Goal: Use online tool/utility: Utilize a website feature to perform a specific function

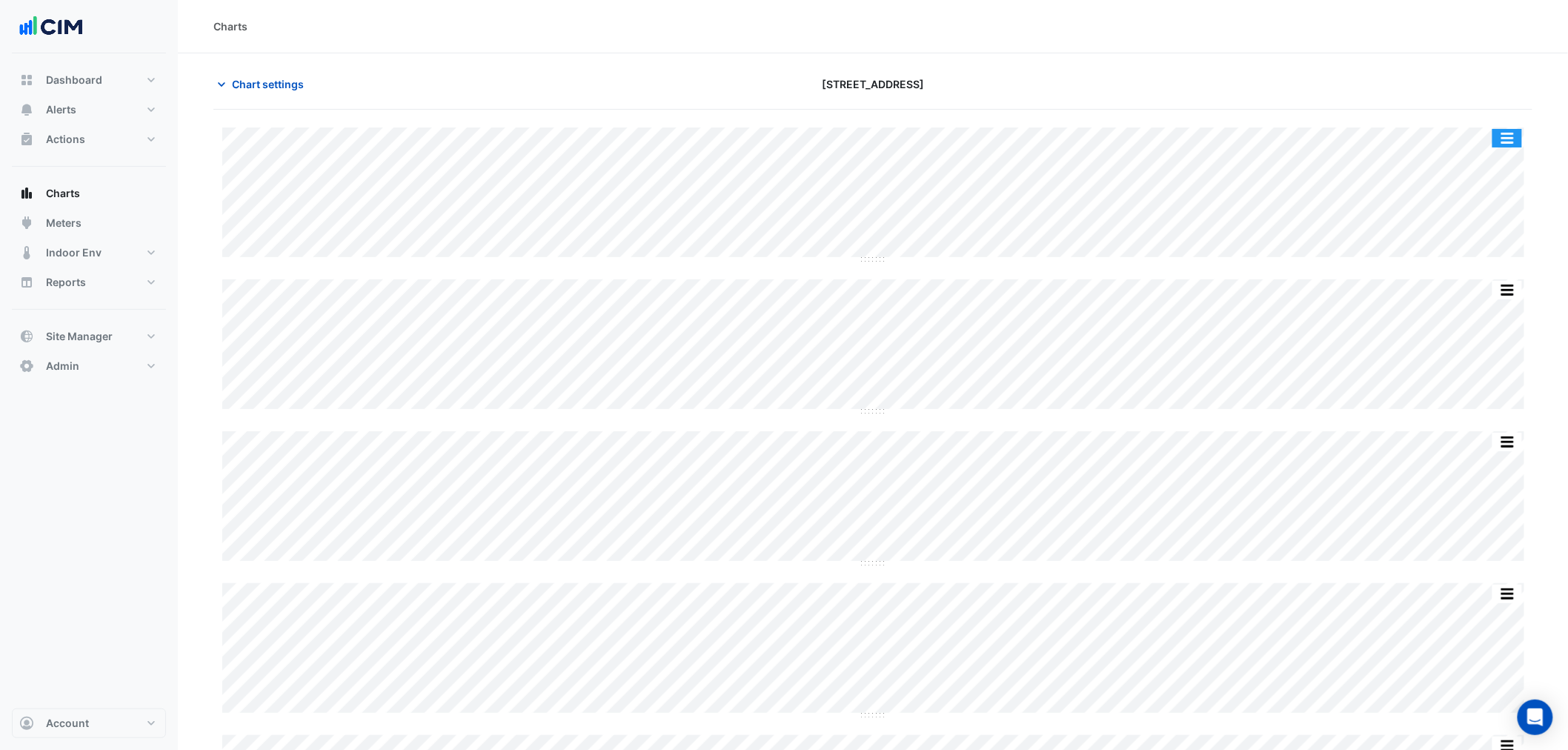
click at [1513, 134] on button "button" at bounding box center [1507, 138] width 29 height 19
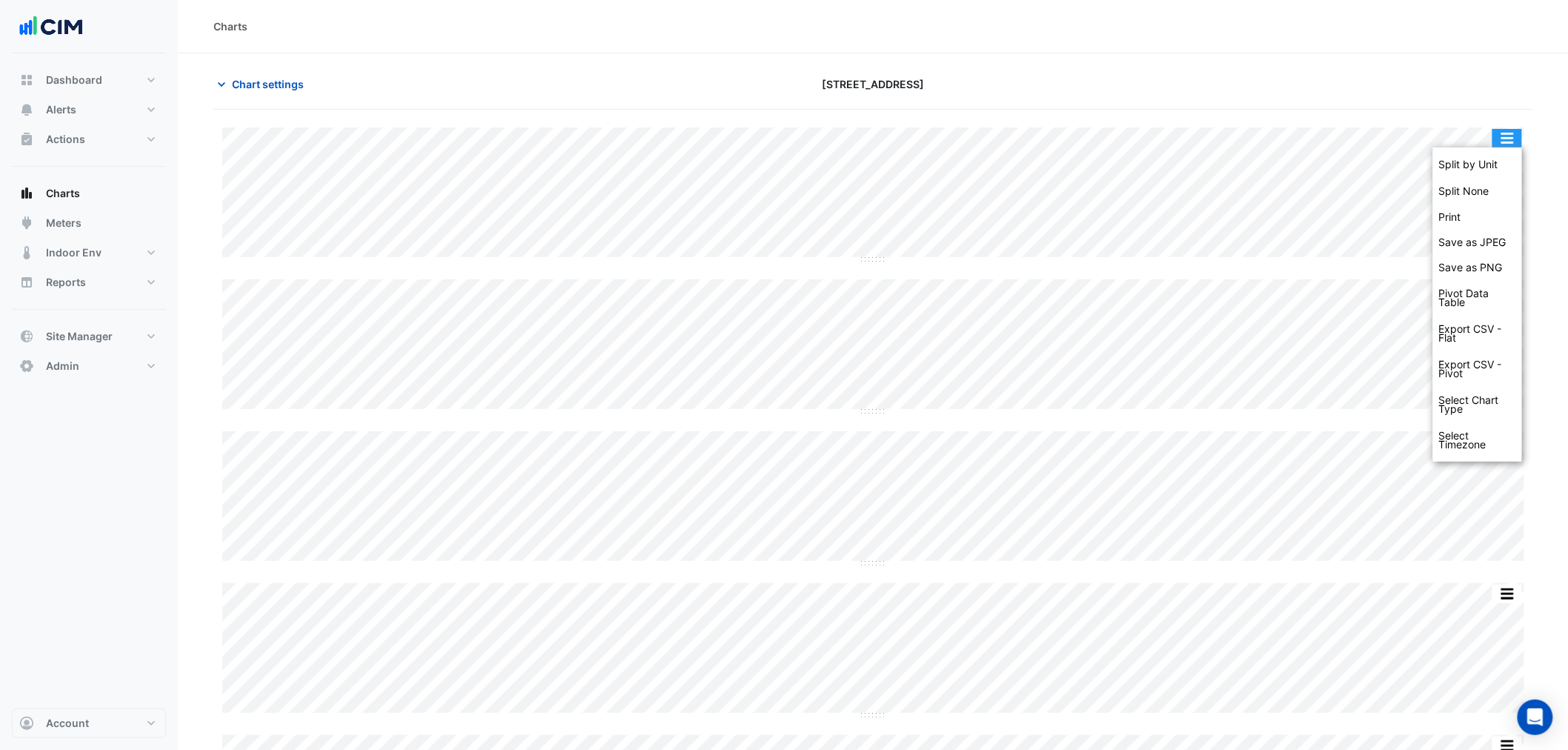
click at [1501, 162] on div "Split by Unit" at bounding box center [1477, 164] width 89 height 27
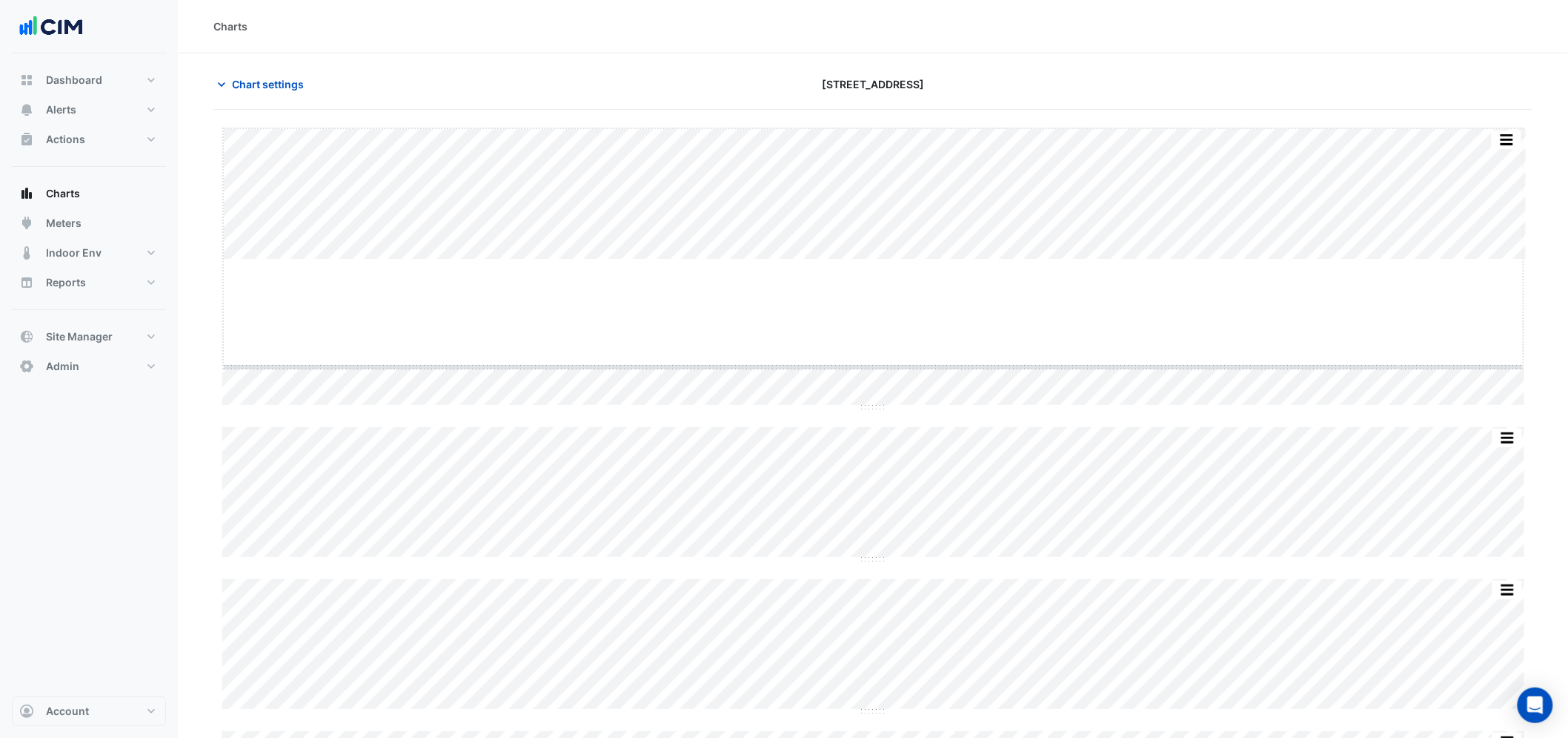
drag, startPoint x: 876, startPoint y: 260, endPoint x: 895, endPoint y: 367, distance: 108.7
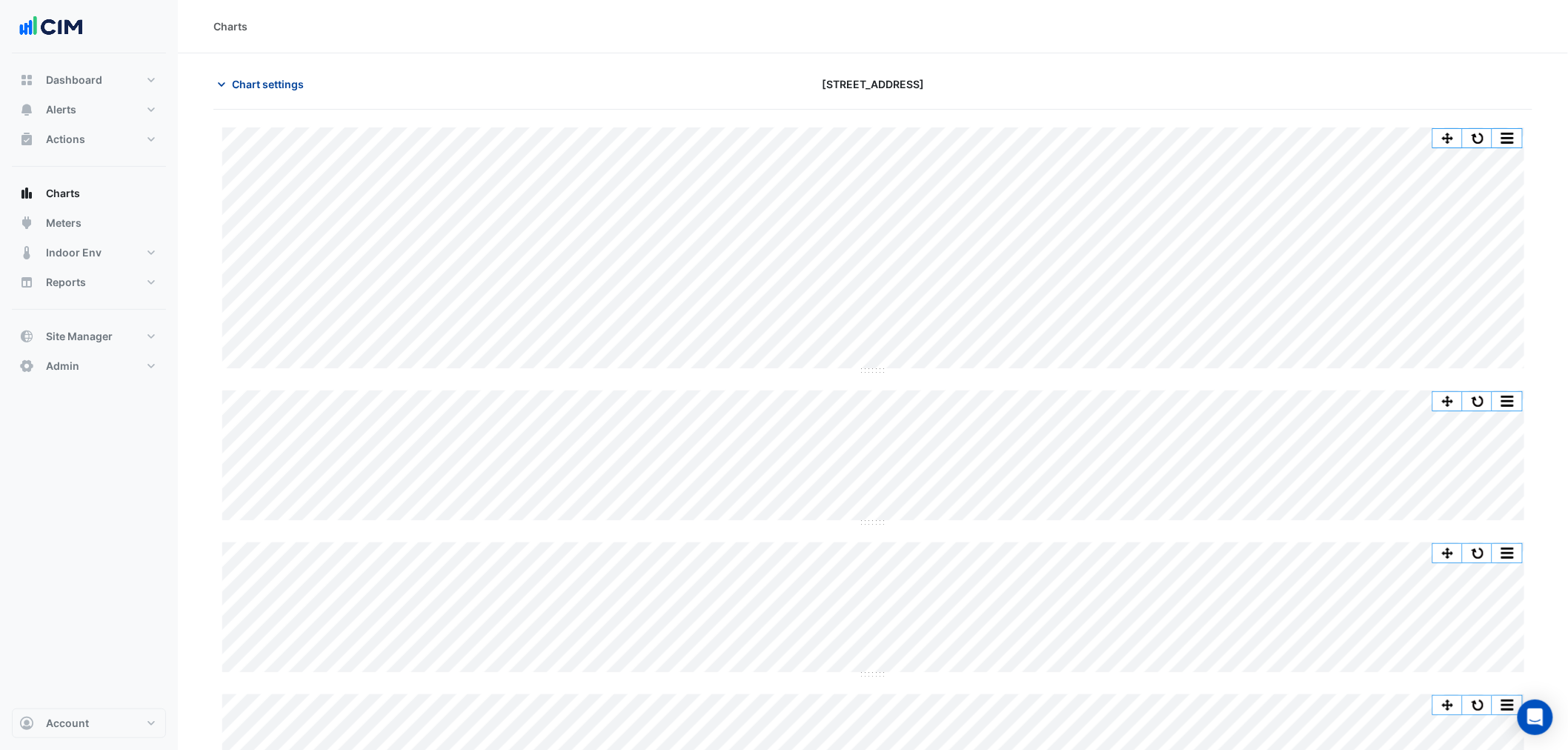
click at [277, 79] on span "Chart settings" at bounding box center [268, 84] width 72 height 15
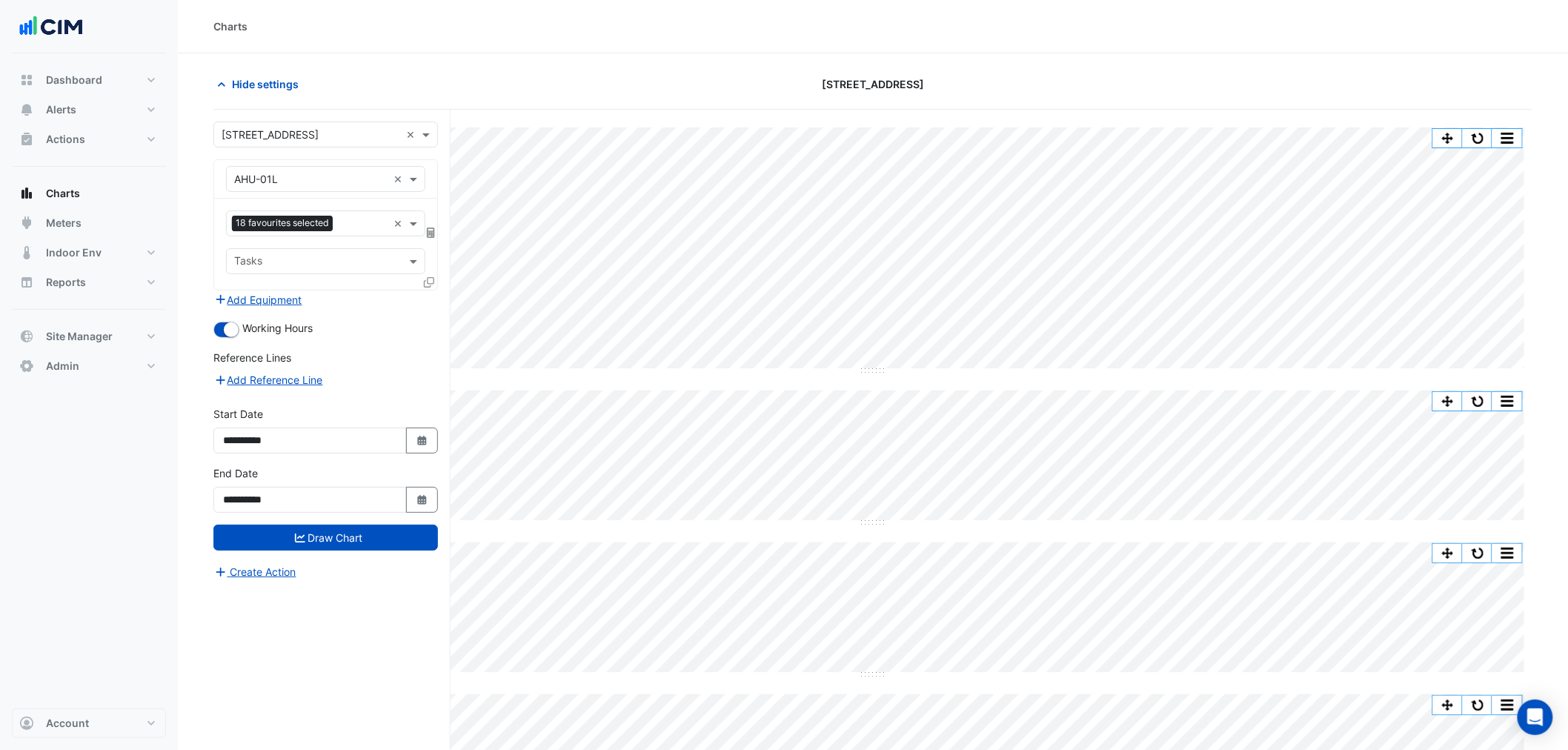
click at [359, 231] on input "text" at bounding box center [363, 225] width 49 height 15
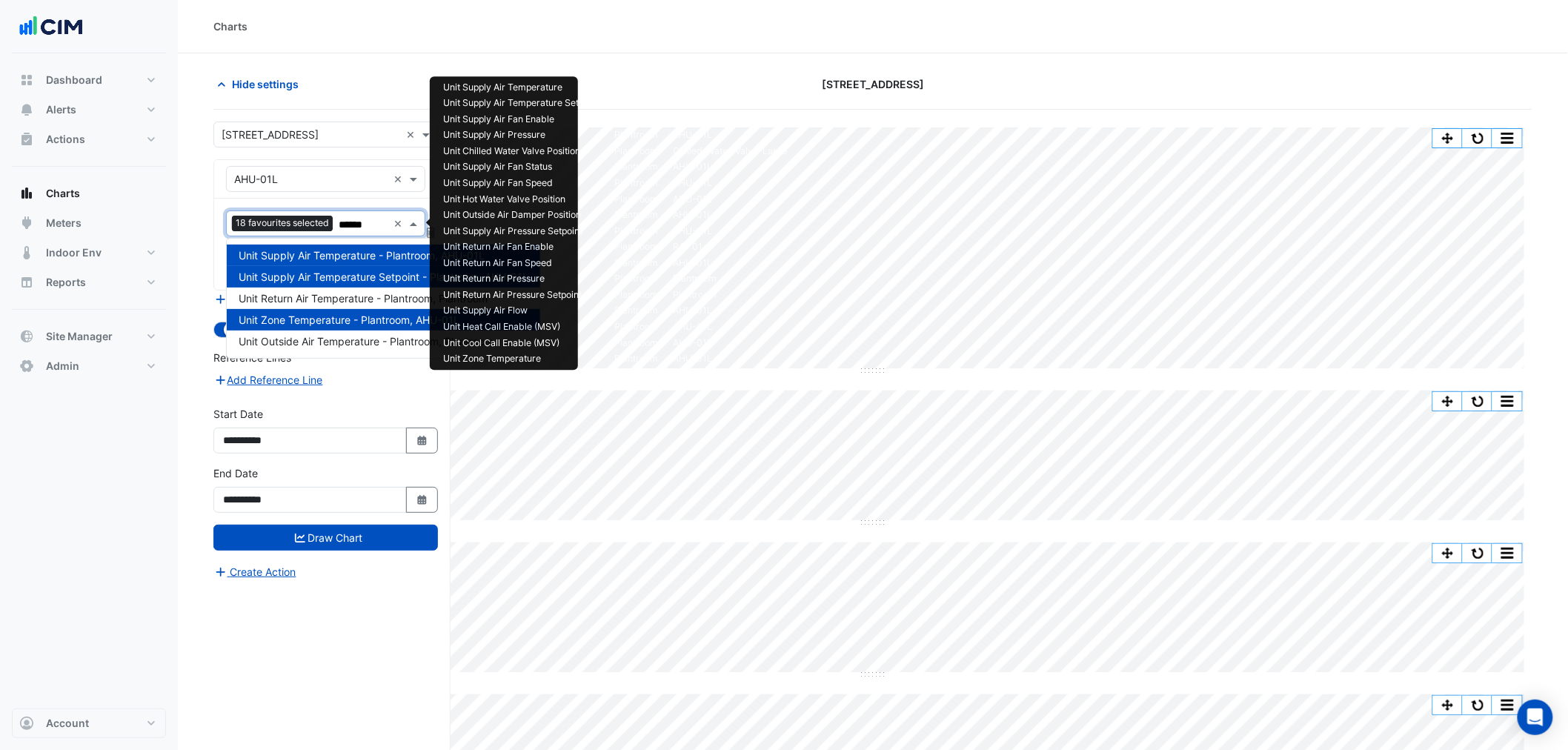
type input "*******"
click at [350, 296] on span "Unit Return Air Temperature - Plantroom, Plantroom" at bounding box center [363, 298] width 249 height 12
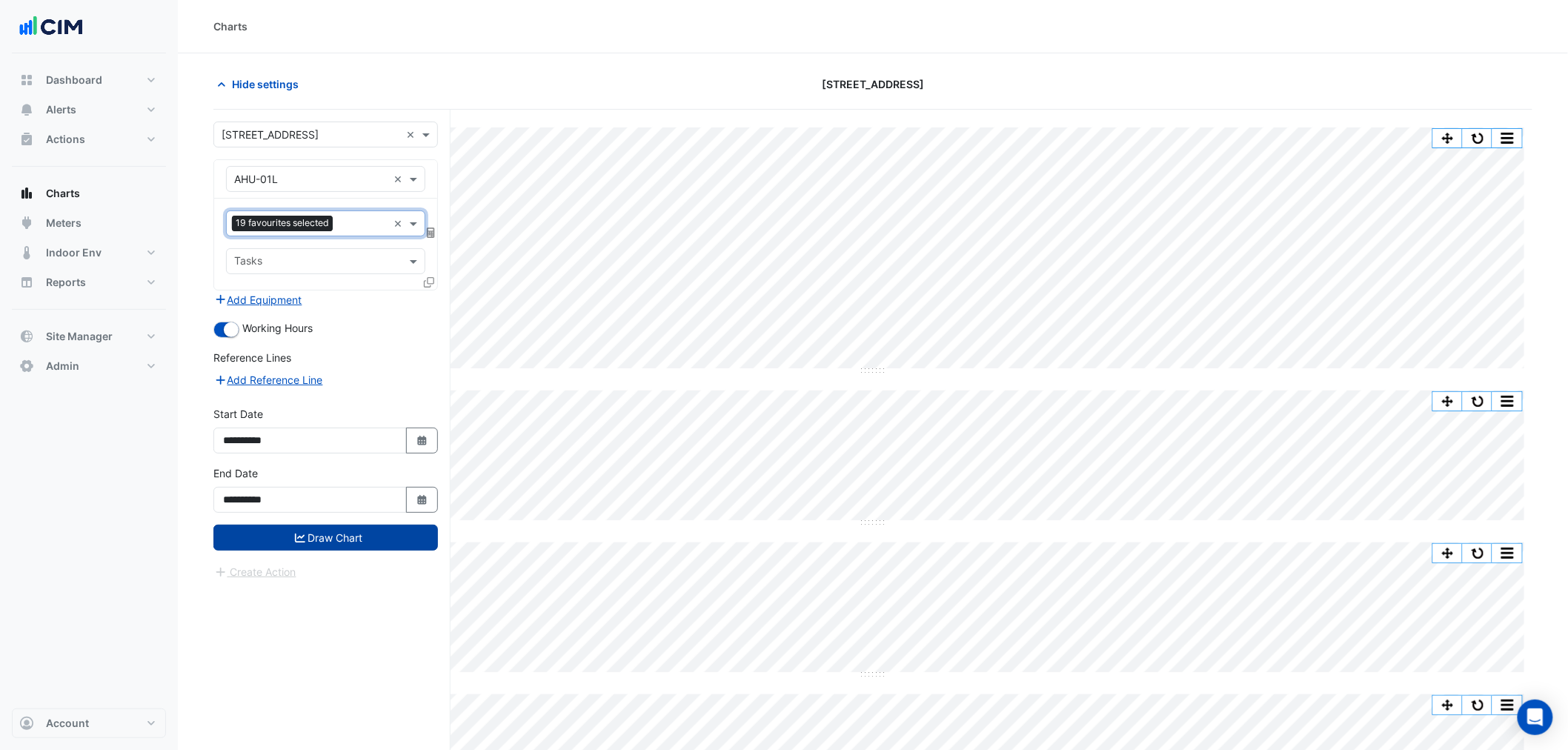
drag, startPoint x: 287, startPoint y: 530, endPoint x: 270, endPoint y: 545, distance: 22.7
click at [285, 530] on button "Draw Chart" at bounding box center [325, 538] width 224 height 26
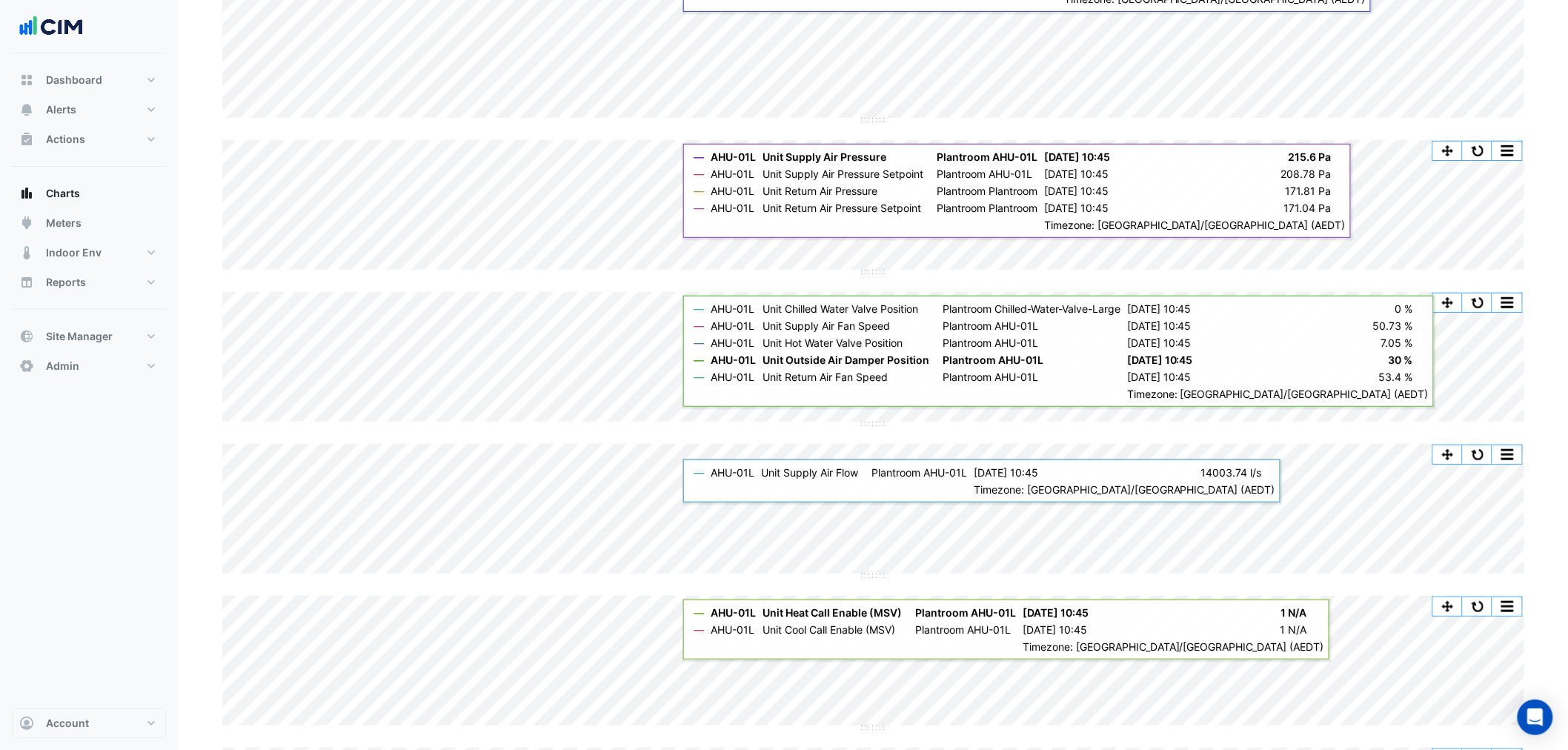
scroll to position [177, 0]
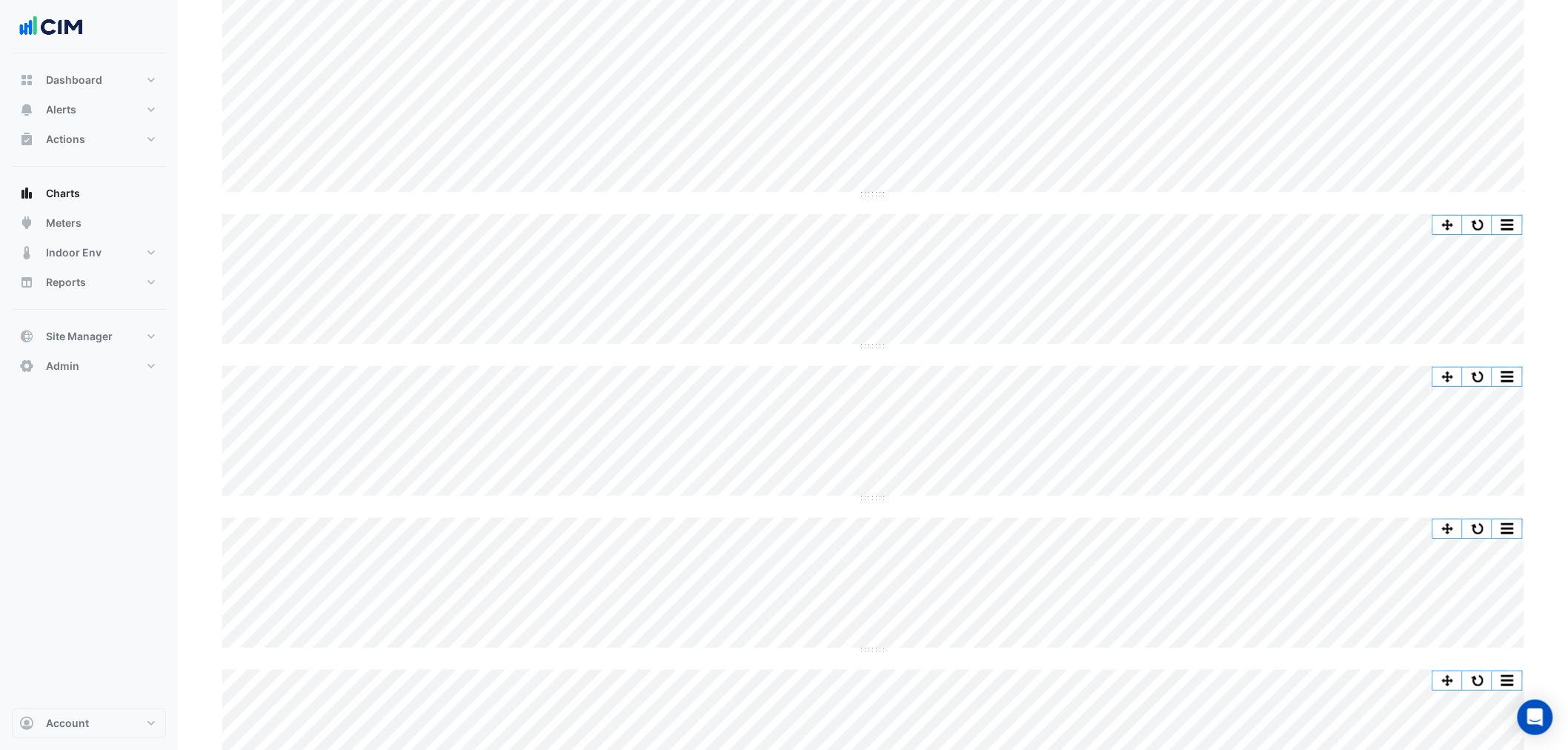
click at [973, 204] on div "Split All Split None Print Save as JPEG Save as PNG Pivot Data Table Export CSV…" at bounding box center [873, 473] width 1319 height 1044
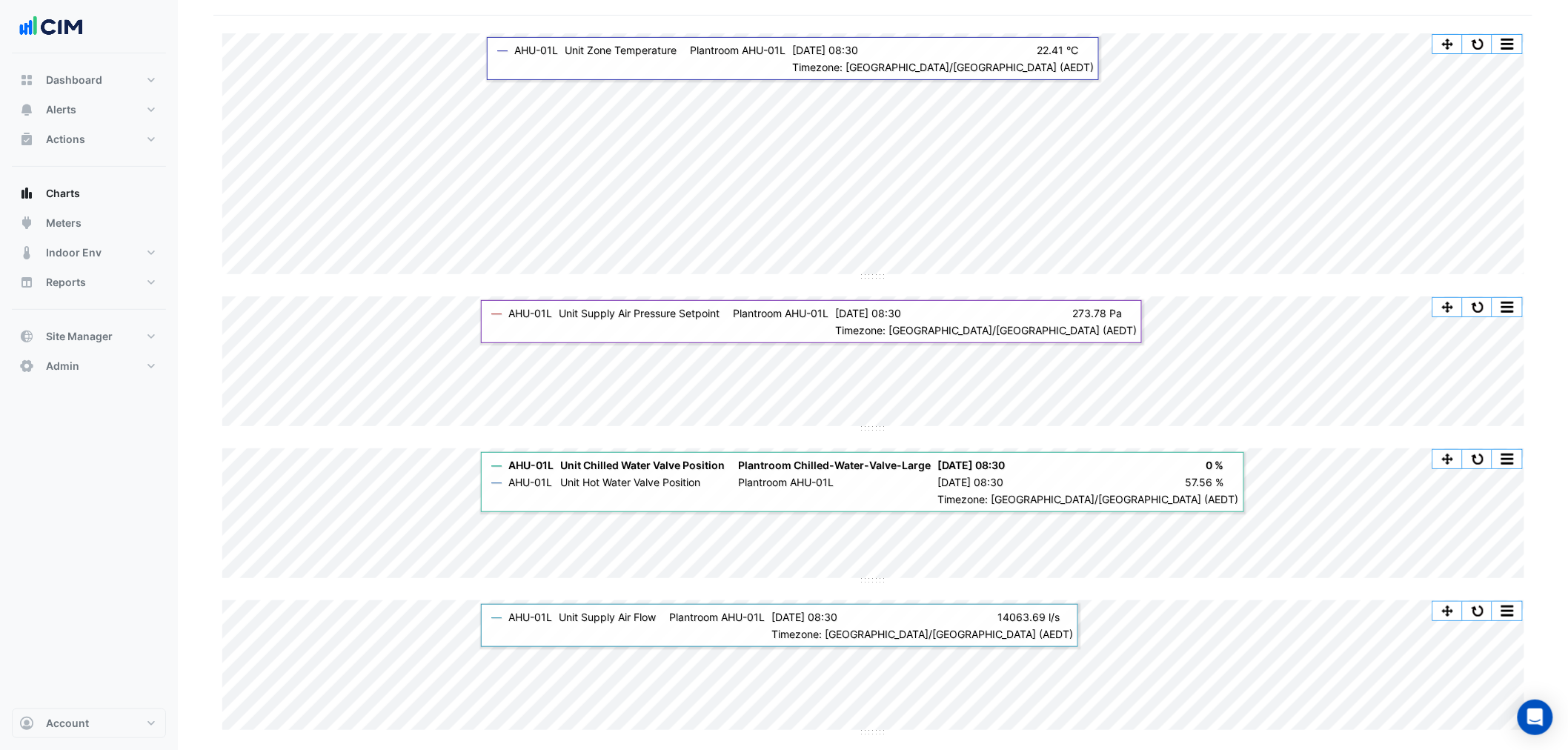
scroll to position [0, 0]
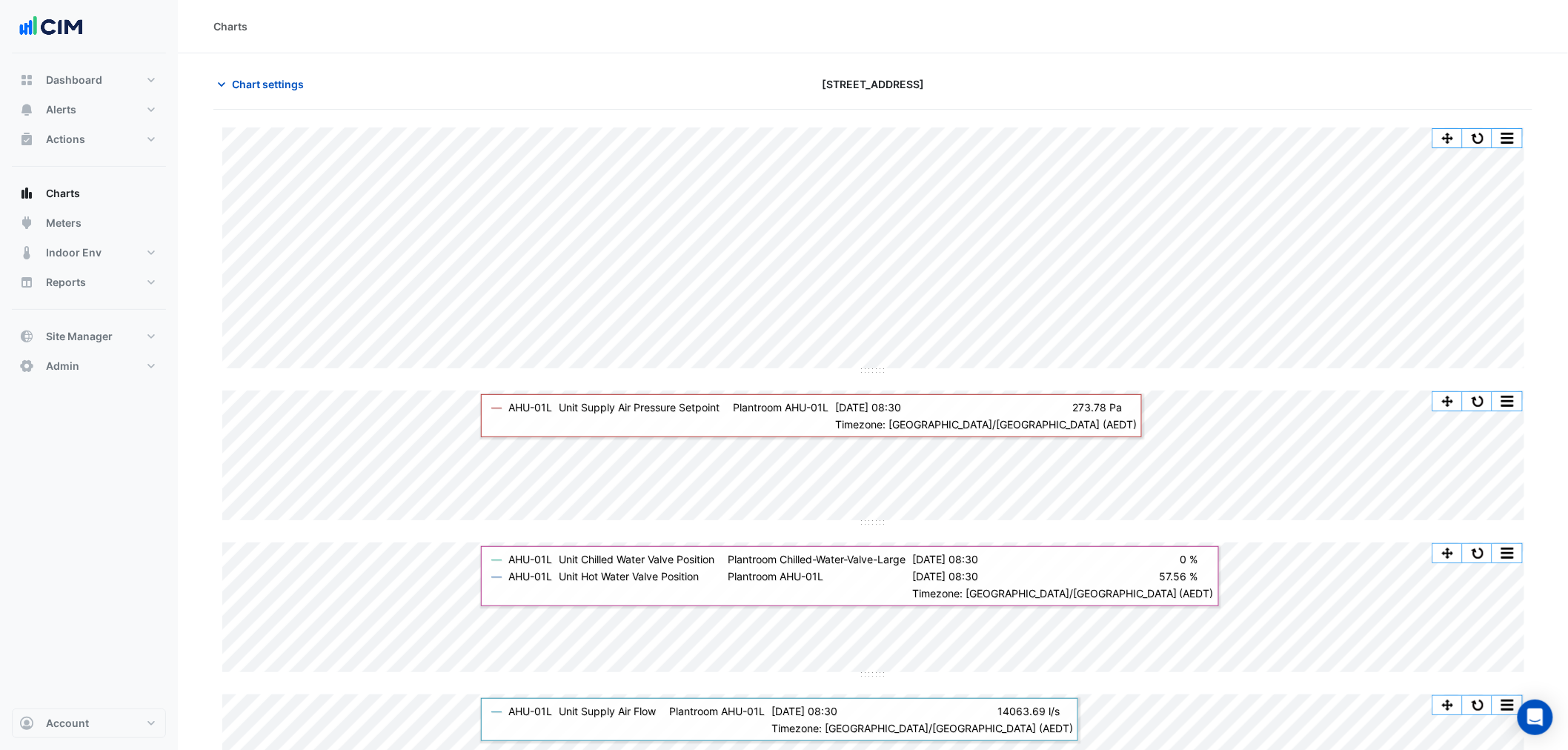
drag, startPoint x: 304, startPoint y: 80, endPoint x: 320, endPoint y: 81, distance: 16.0
click at [304, 80] on span "Chart settings" at bounding box center [268, 84] width 72 height 15
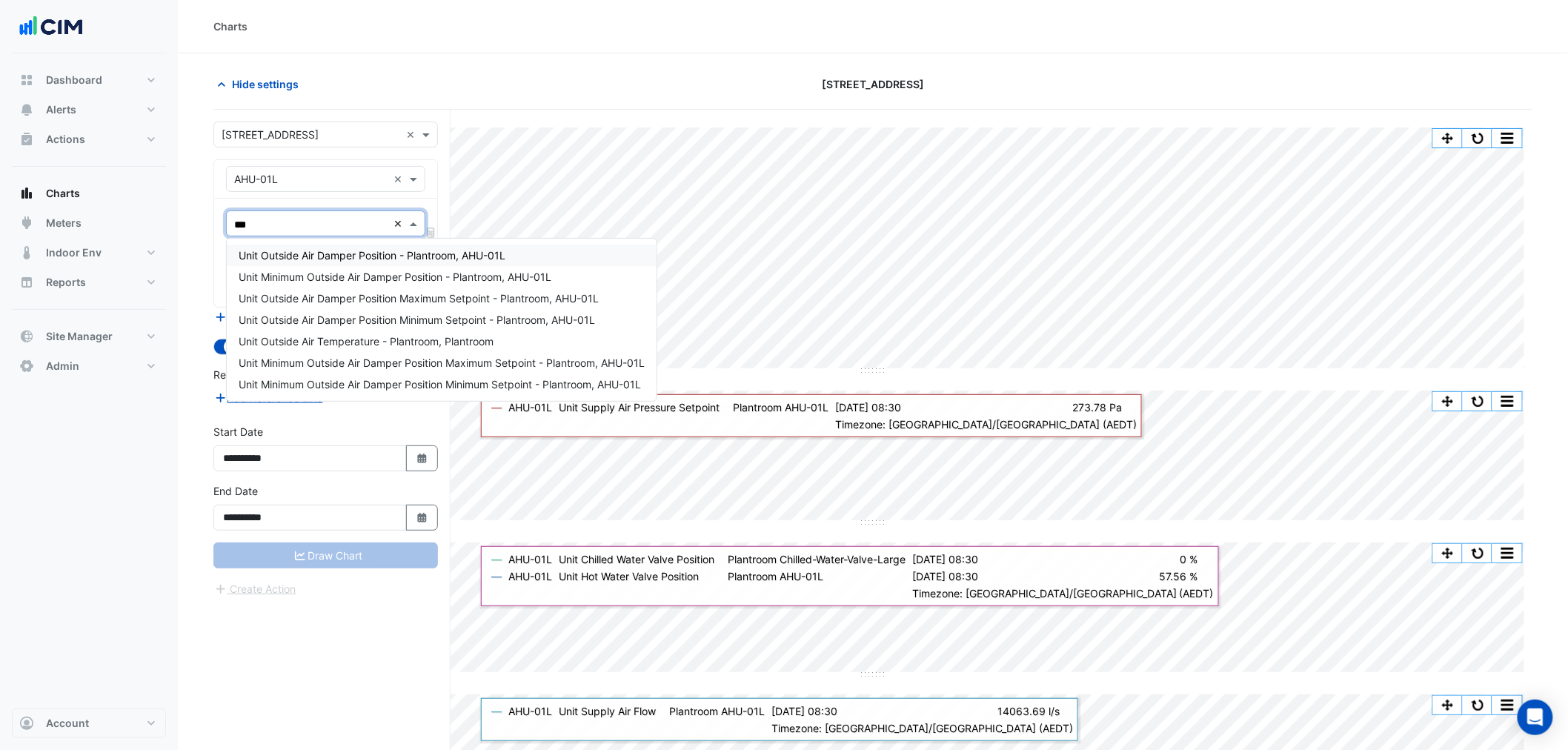
type input "****"
click at [365, 252] on span "Unit Outside Air Damper Position - Plantroom, AHU-01L" at bounding box center [372, 255] width 267 height 12
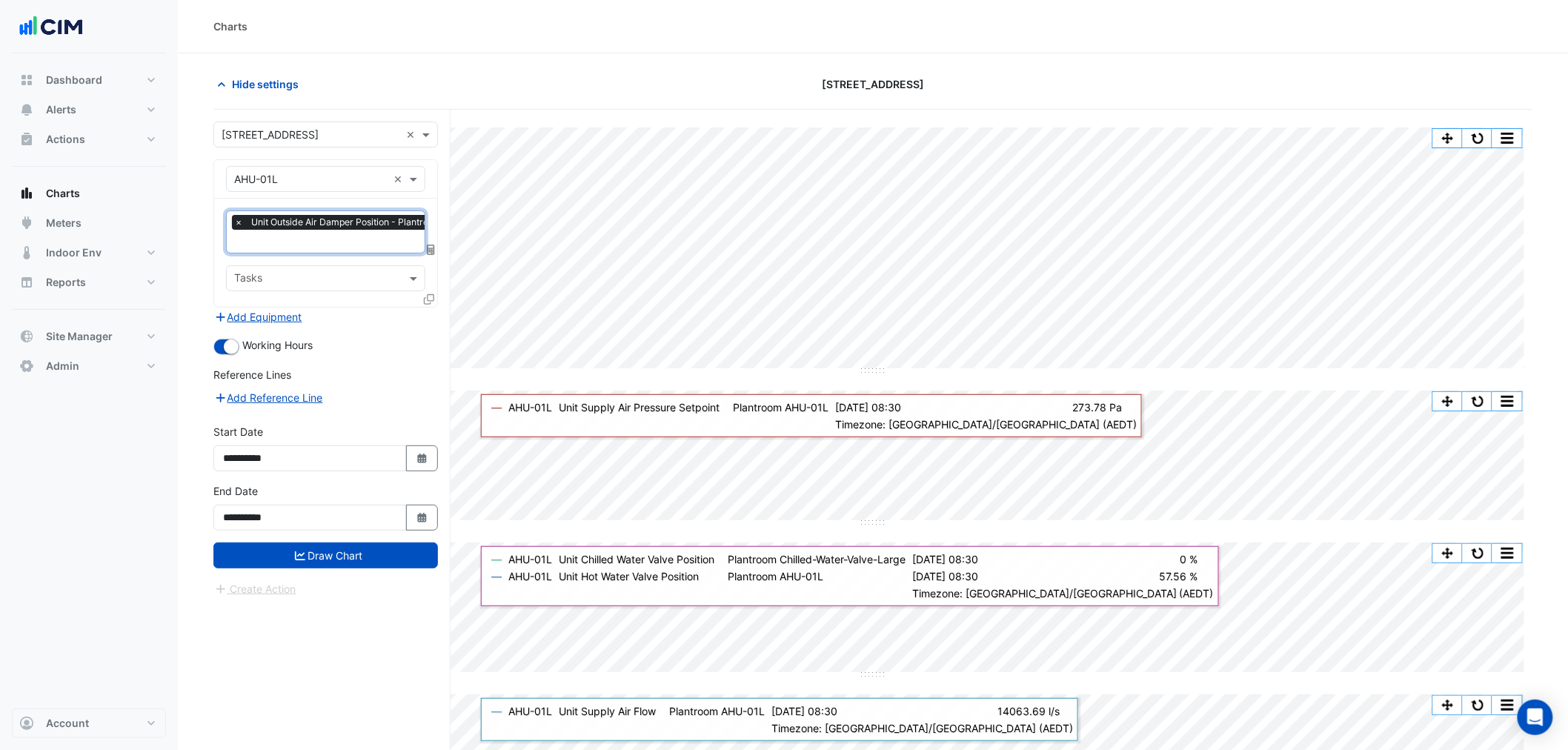
click at [429, 298] on icon at bounding box center [429, 299] width 11 height 11
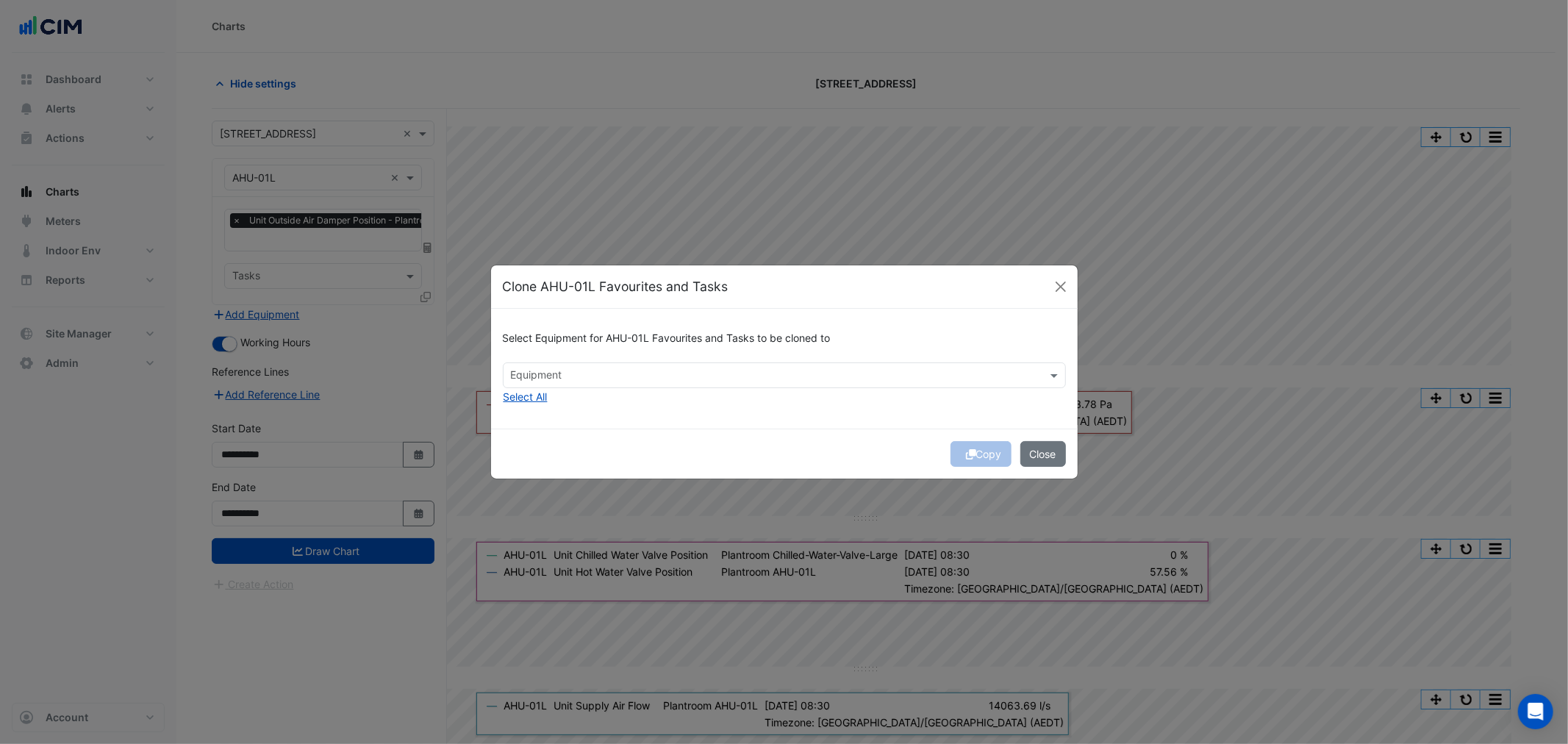
click at [310, 305] on ngb-modal-window "Clone AHU-01L Favourites and Tasks Select Equipment for AHU-01L Favourites and …" at bounding box center [784, 372] width 1568 height 744
drag, startPoint x: 679, startPoint y: 395, endPoint x: 648, endPoint y: 378, distance: 35.4
click at [678, 395] on div "Select Equipment for AHU-01L Favourites and Tasks to be cloned to Equipment Sel…" at bounding box center [784, 369] width 586 height 120
click at [542, 399] on button "Select All" at bounding box center [525, 396] width 45 height 17
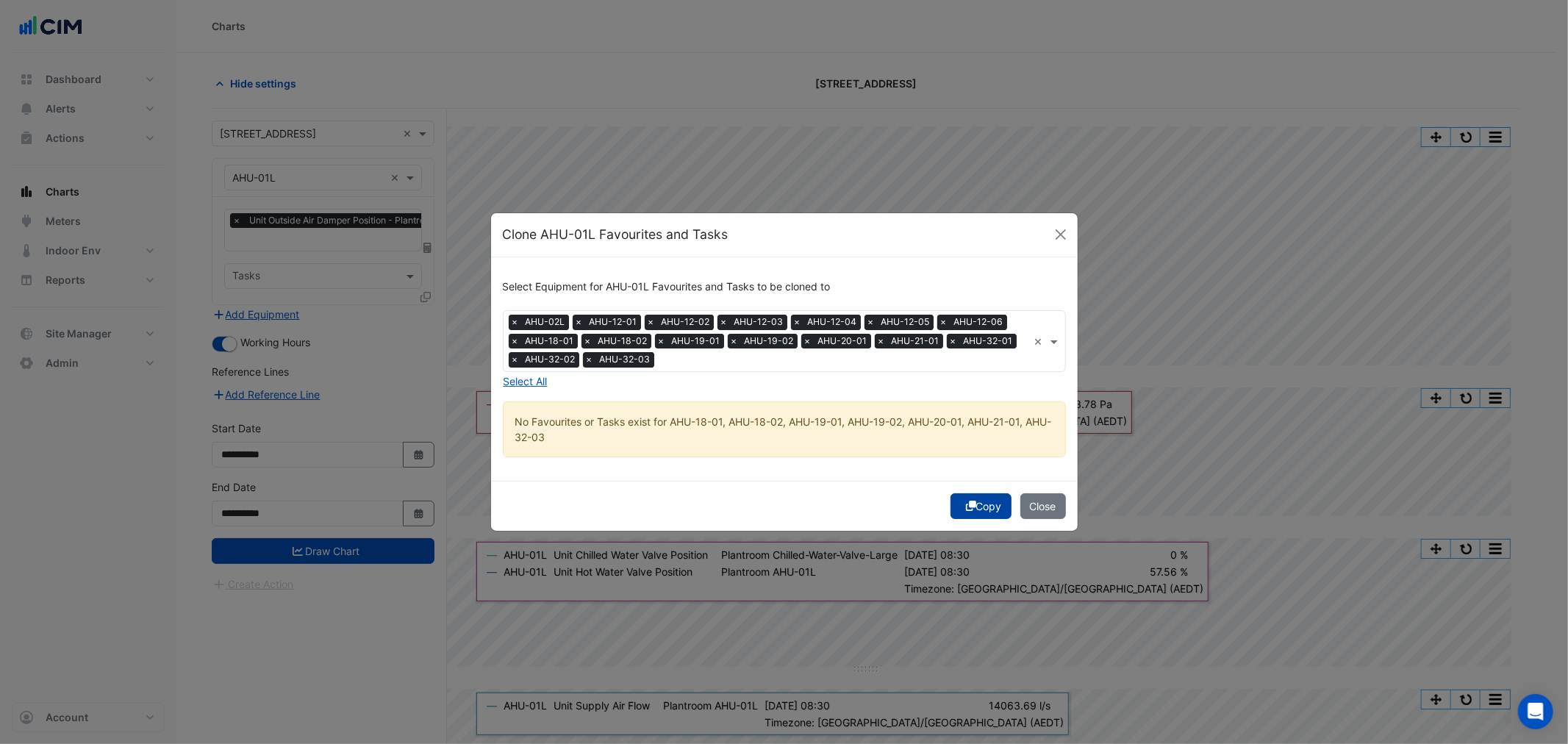
click at [974, 498] on button "Copy" at bounding box center [981, 506] width 61 height 26
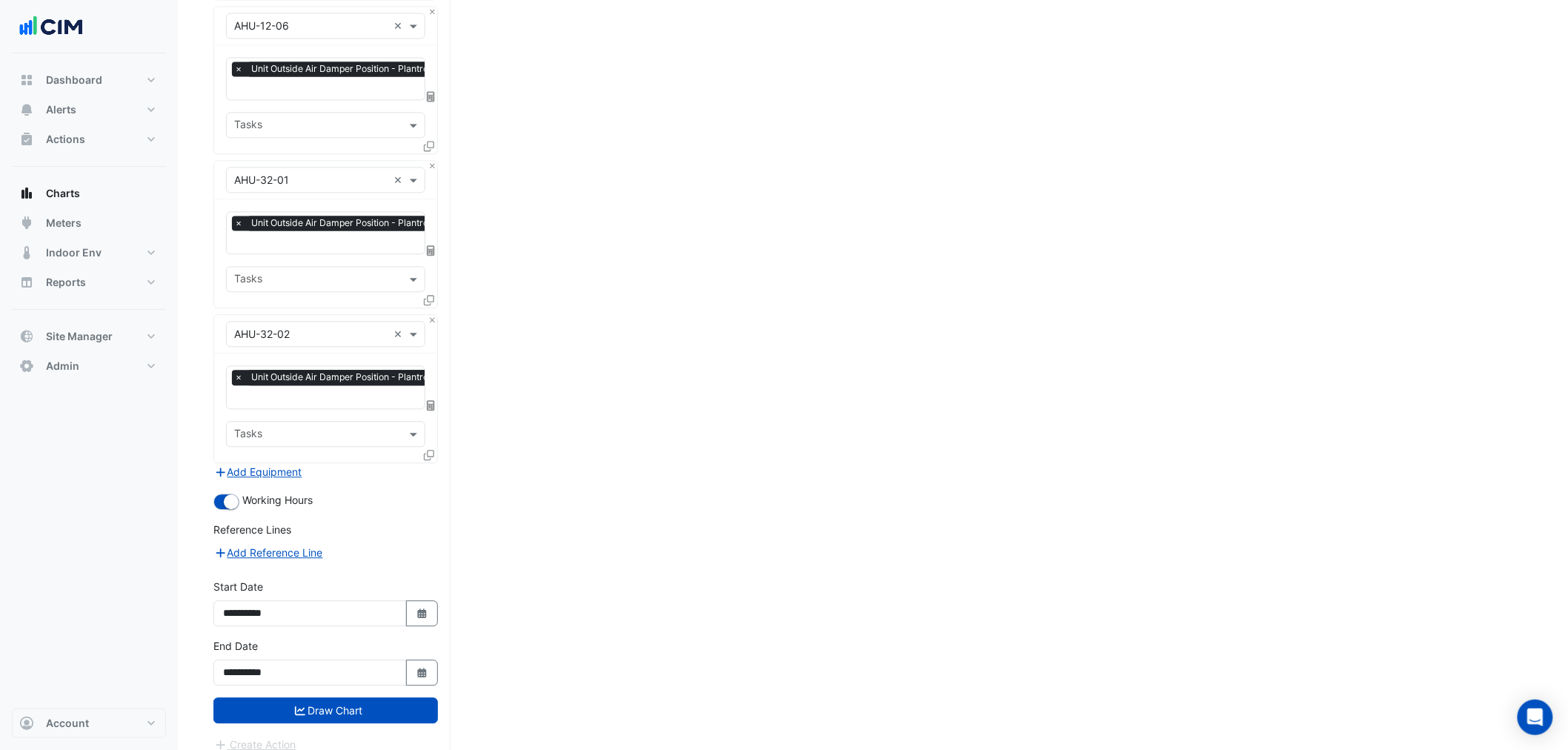
scroll to position [1236, 0]
click at [321, 704] on button "Draw Chart" at bounding box center [325, 710] width 224 height 26
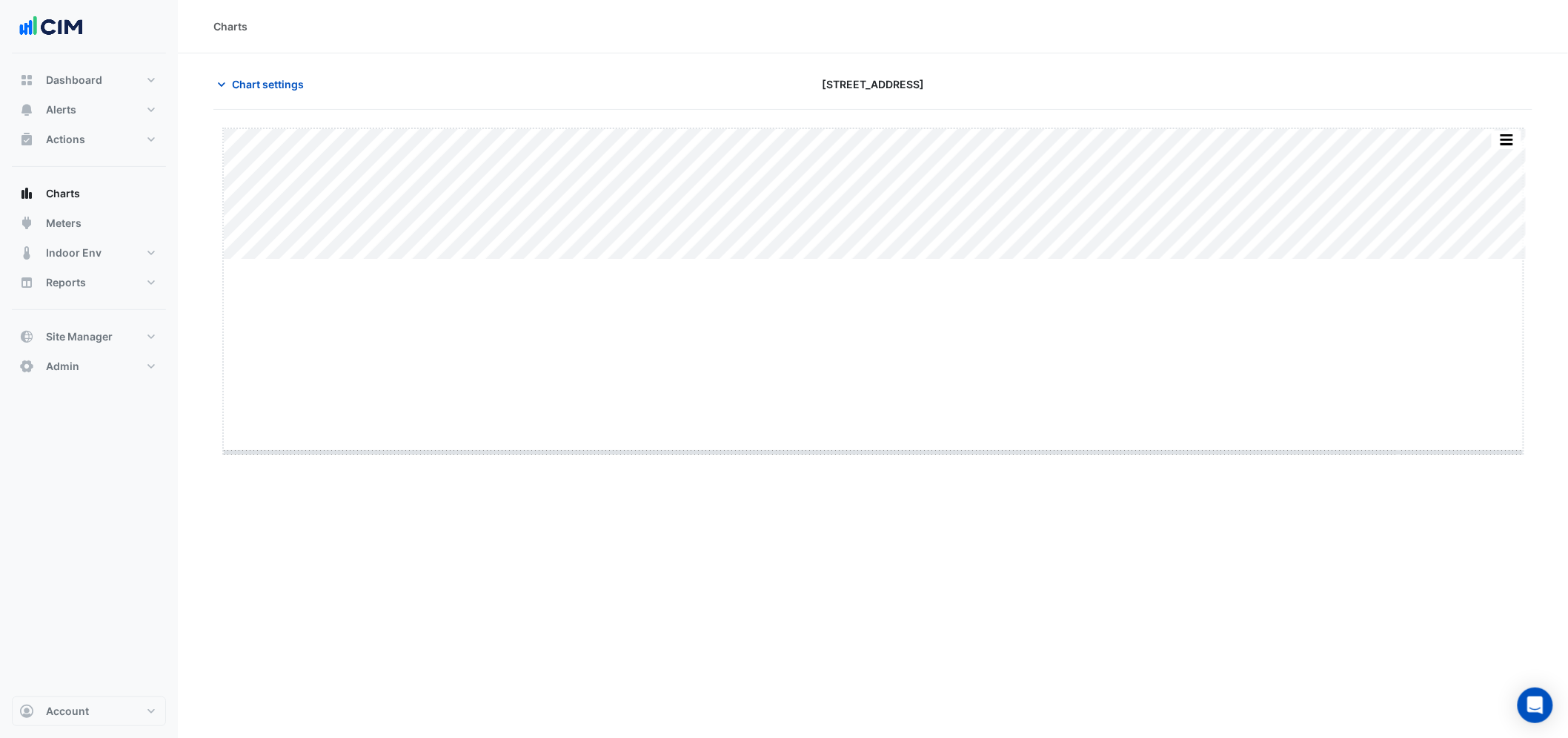
drag, startPoint x: 874, startPoint y: 261, endPoint x: 865, endPoint y: 489, distance: 228.2
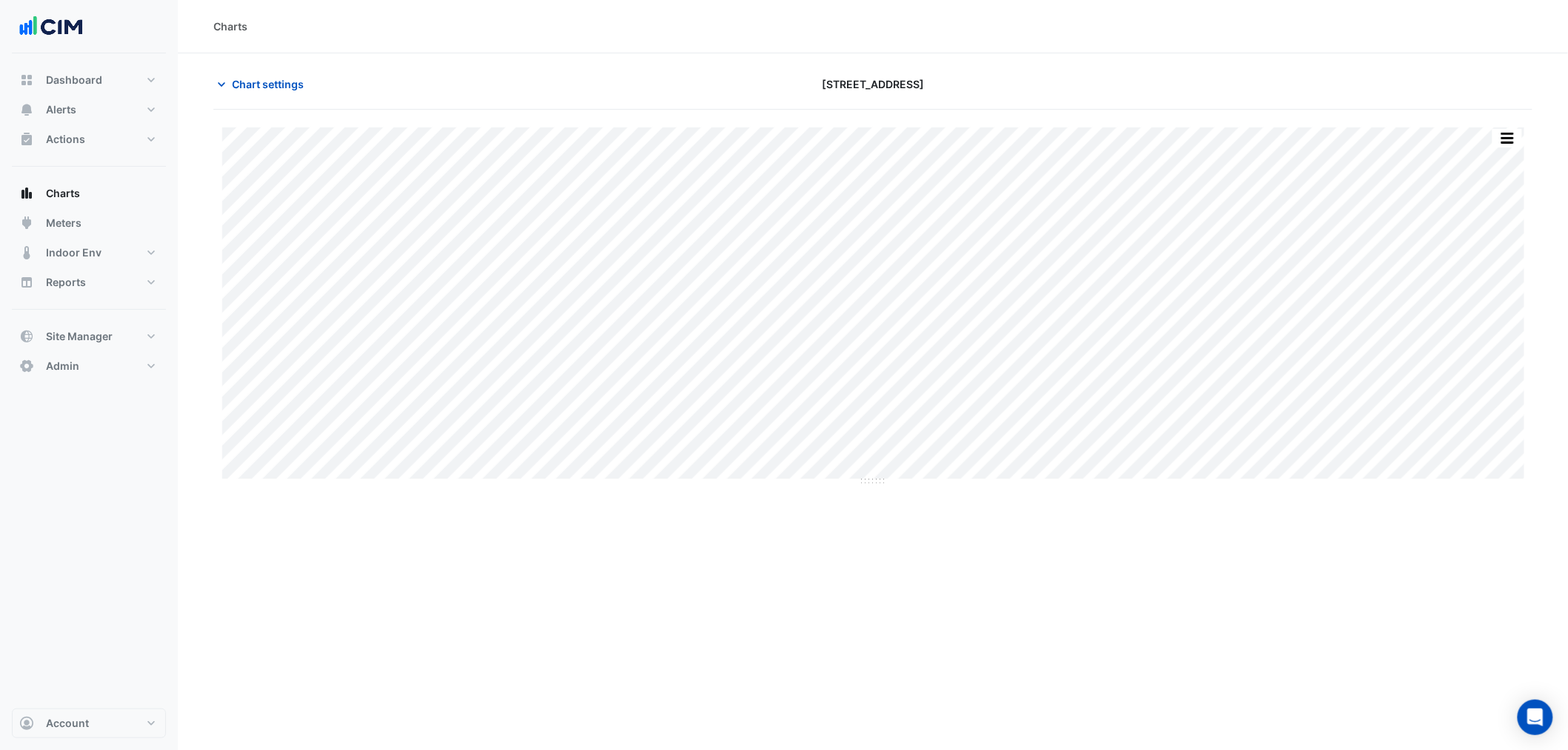
click at [1506, 146] on button "button" at bounding box center [1507, 138] width 29 height 19
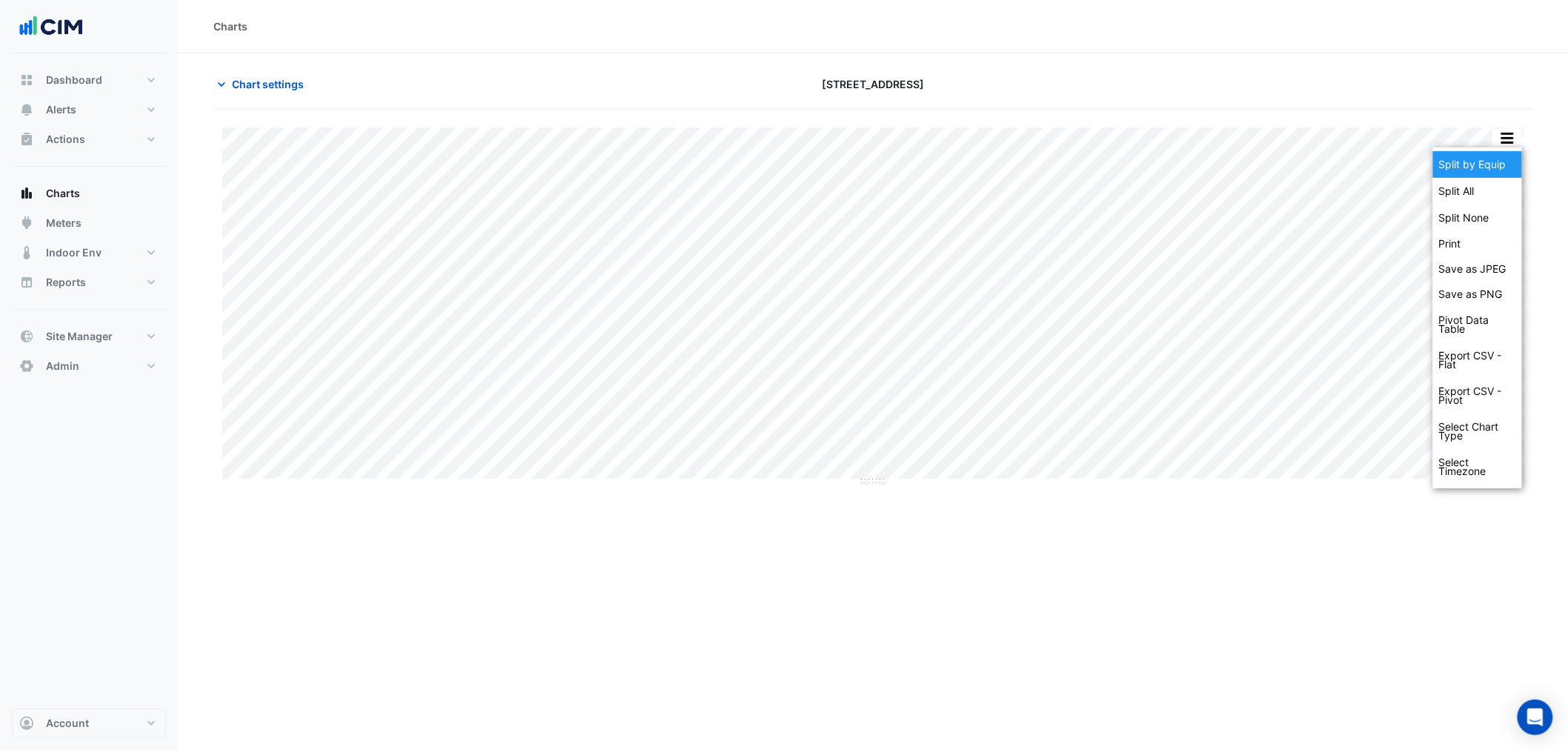
click at [1505, 161] on div "Split by Equip" at bounding box center [1477, 164] width 89 height 27
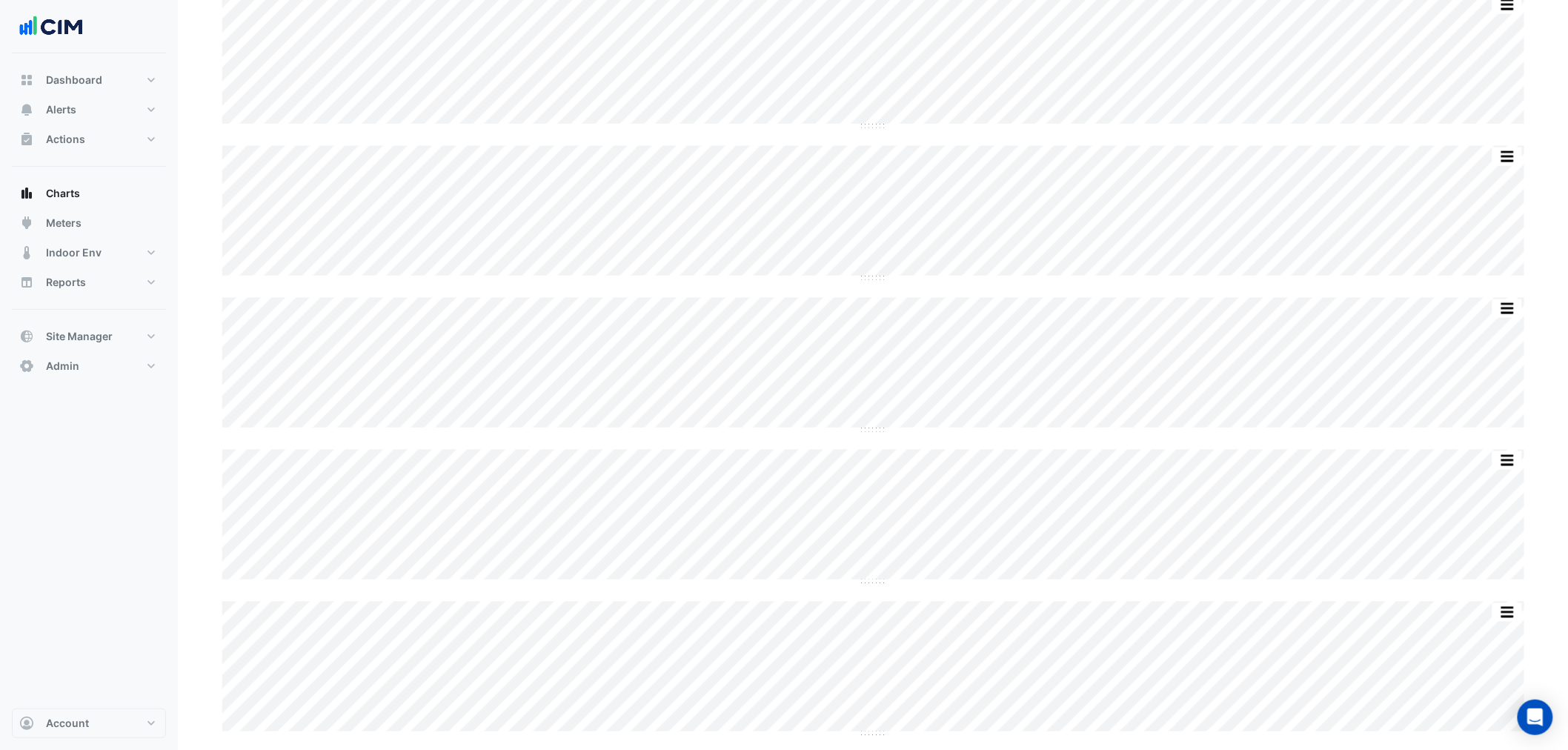
scroll to position [494, 0]
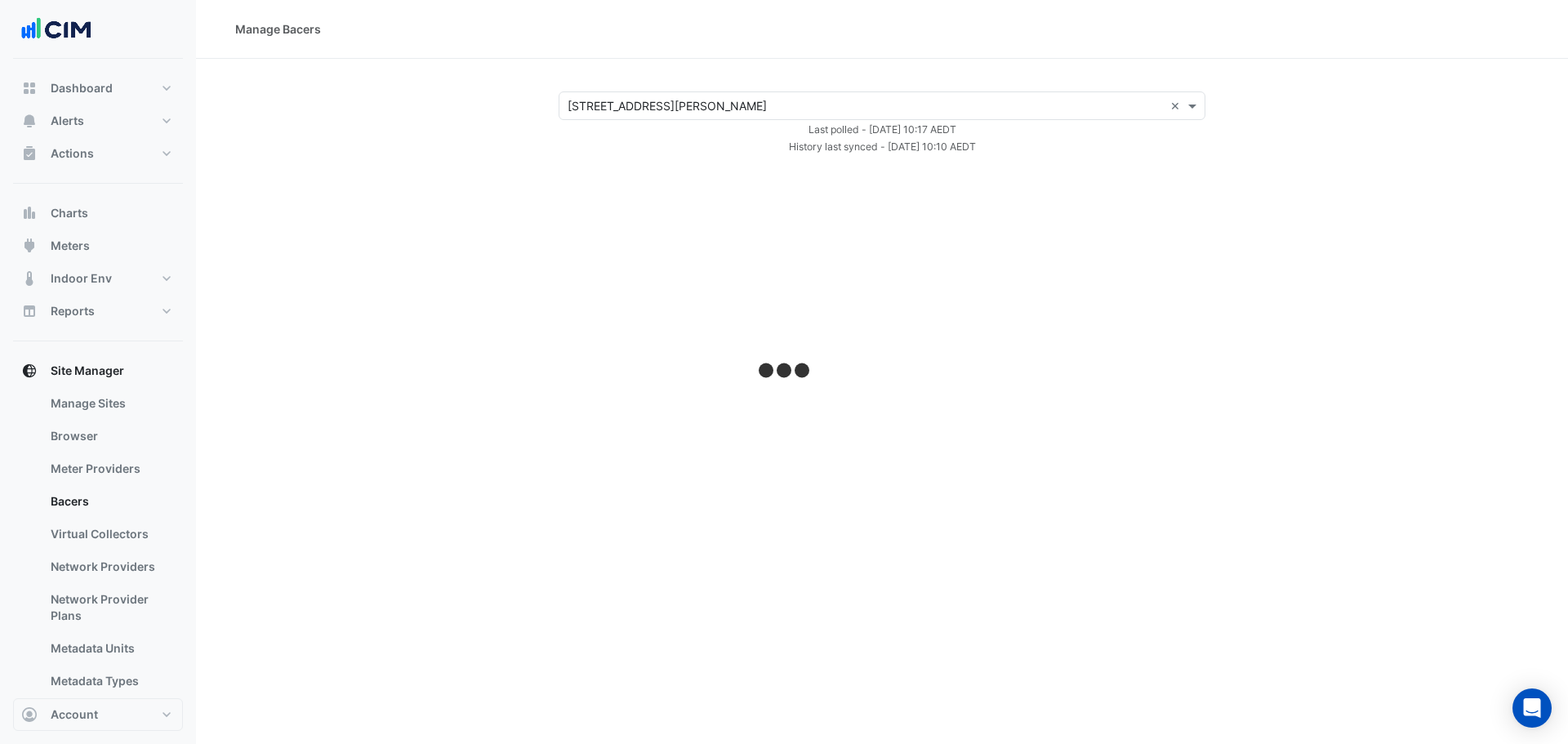
select select "***"
